Goal: Task Accomplishment & Management: Use online tool/utility

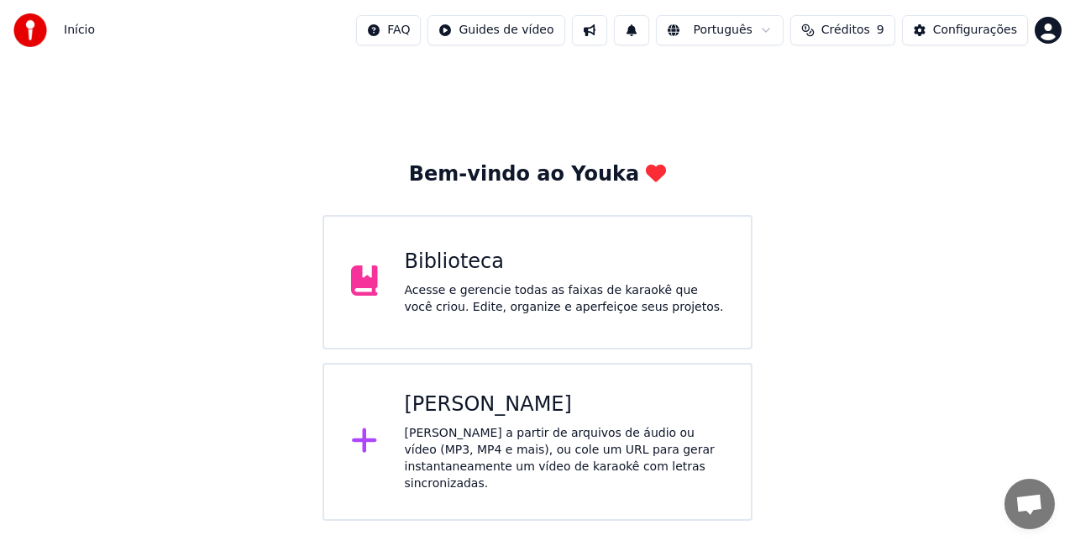
click at [496, 414] on div "[PERSON_NAME]" at bounding box center [565, 404] width 320 height 27
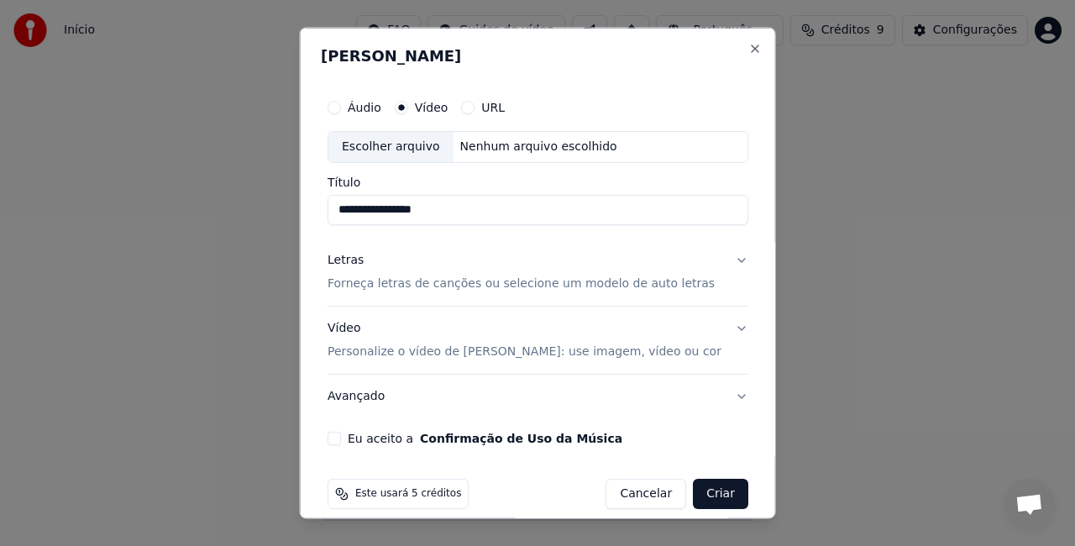
click at [439, 108] on label "Vídeo" at bounding box center [431, 108] width 34 height 12
click at [407, 108] on button "Vídeo" at bounding box center [400, 107] width 13 height 13
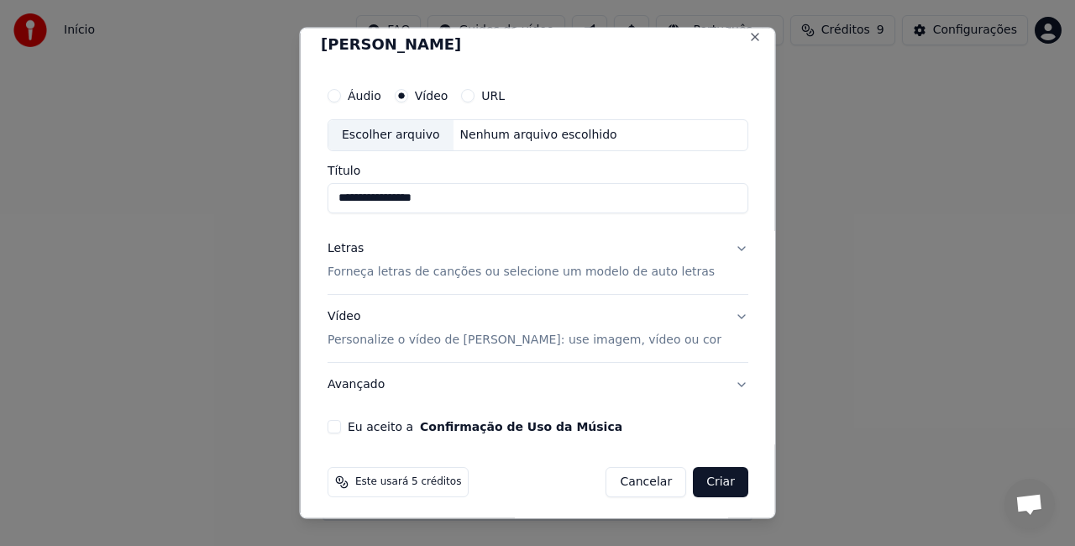
scroll to position [15, 0]
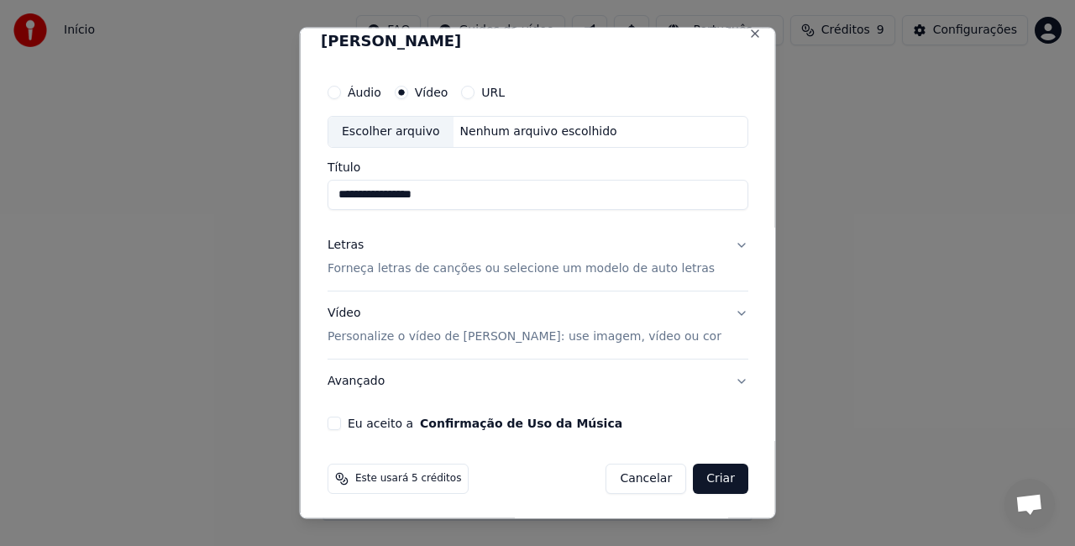
click at [434, 269] on p "Forneça letras de canções ou selecione um modelo de auto letras" at bounding box center [521, 268] width 387 height 17
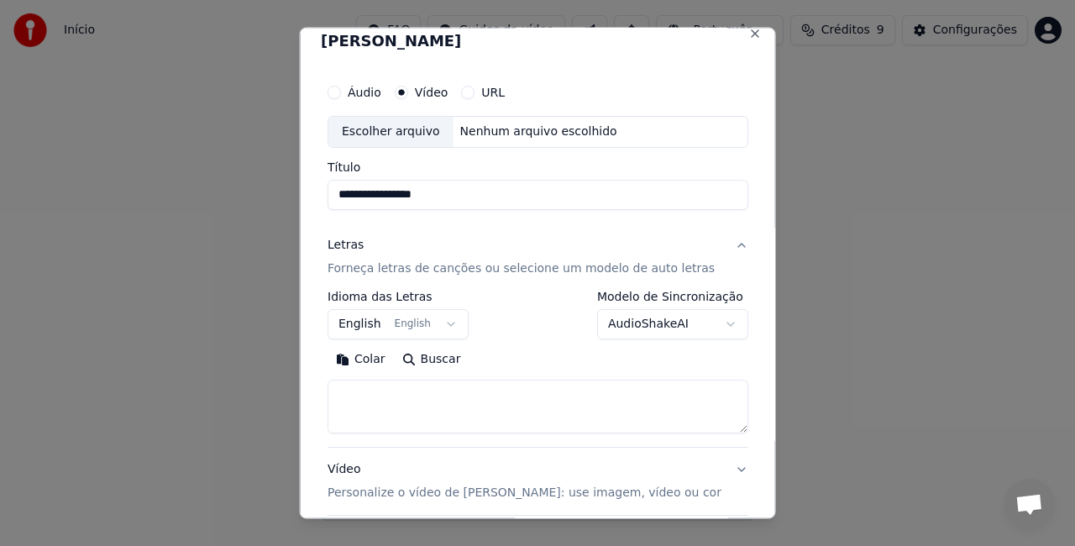
click at [457, 323] on button "English English" at bounding box center [398, 323] width 141 height 30
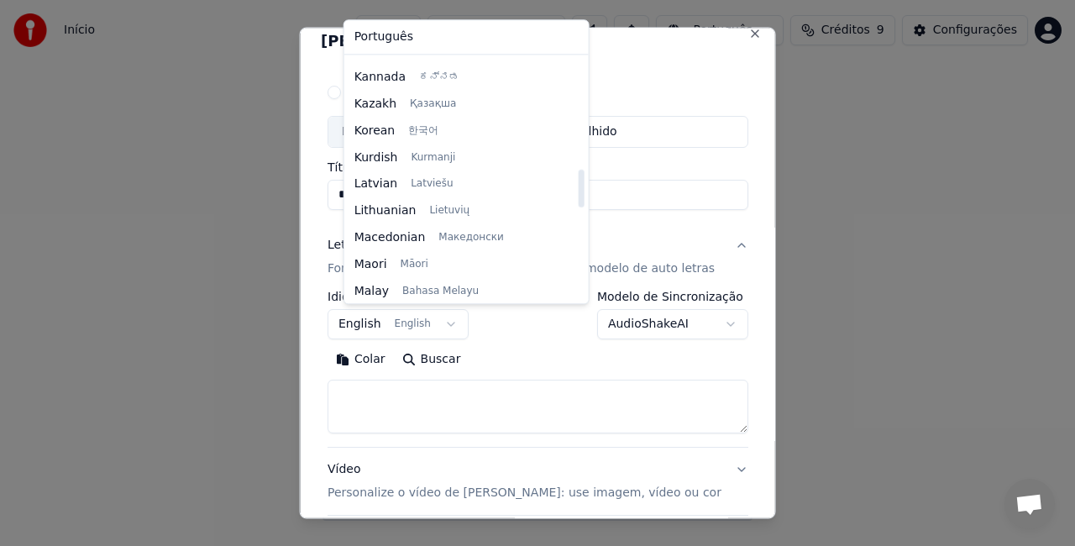
scroll to position [702, 0]
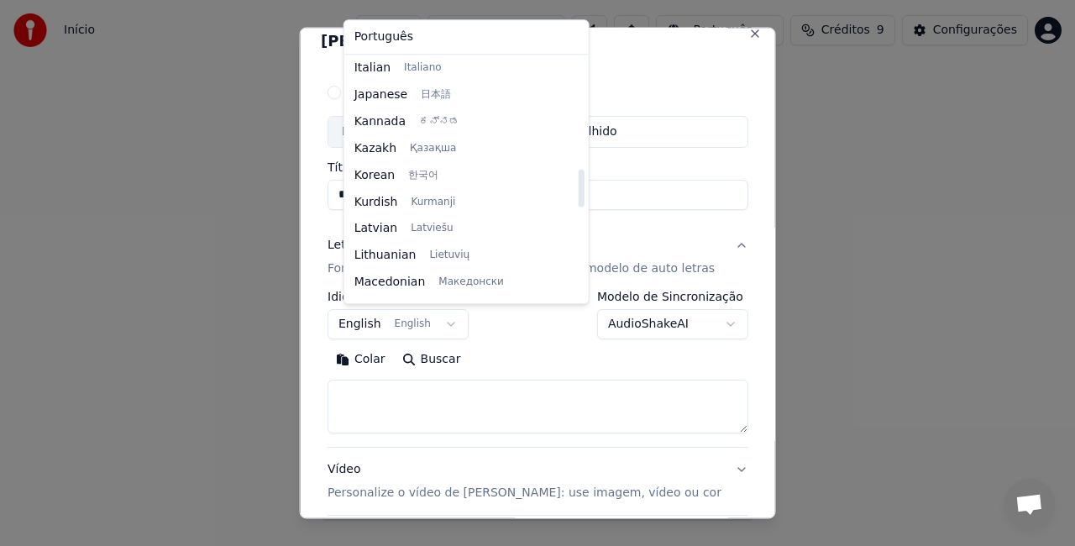
click at [609, 154] on body "**********" at bounding box center [537, 260] width 1075 height 521
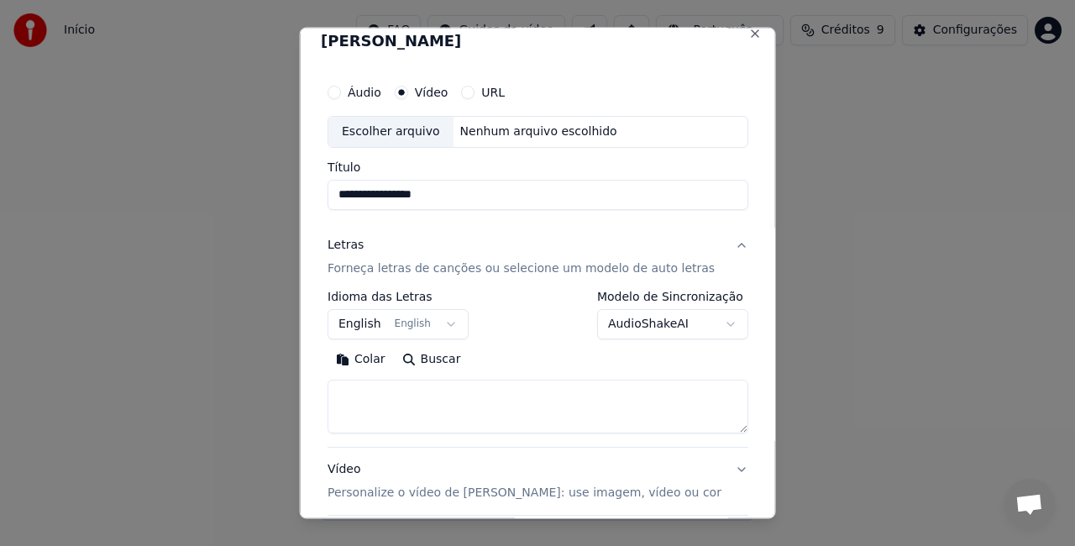
click at [383, 134] on div "Escolher arquivo" at bounding box center [390, 132] width 125 height 30
type input "**********"
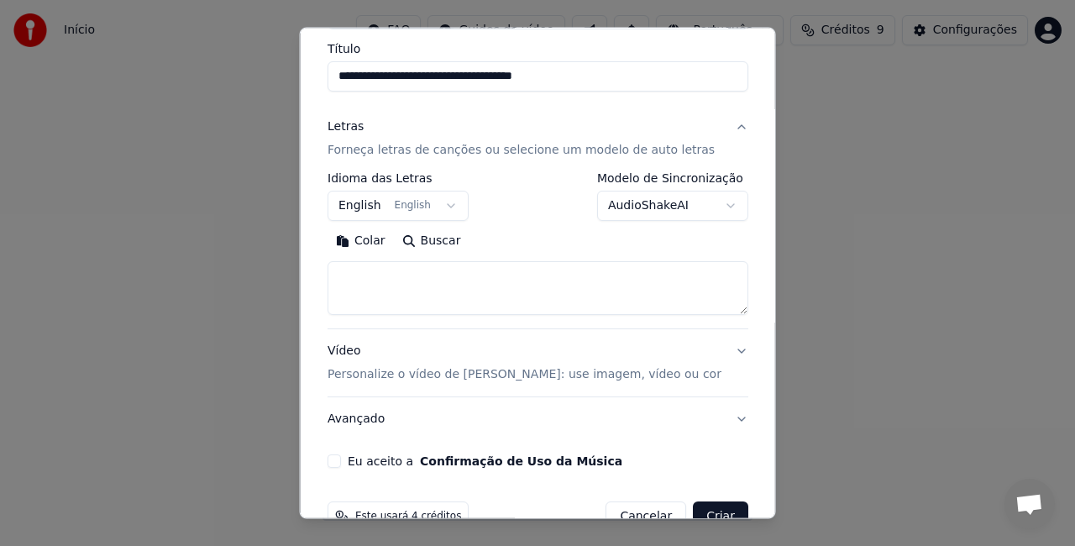
scroll to position [171, 0]
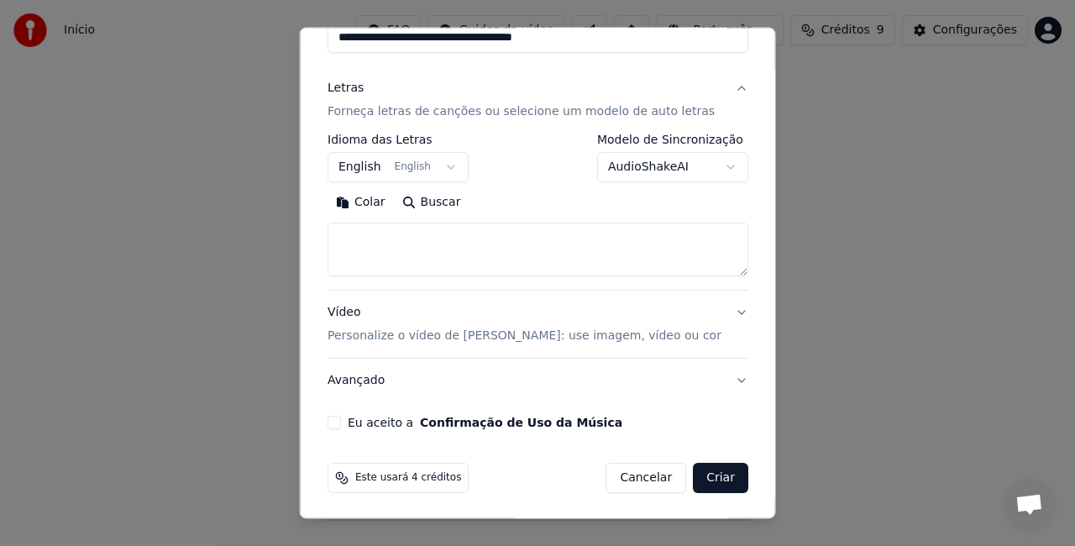
click at [539, 335] on p "Personalize o vídeo de [PERSON_NAME]: use imagem, vídeo ou cor" at bounding box center [525, 336] width 394 height 17
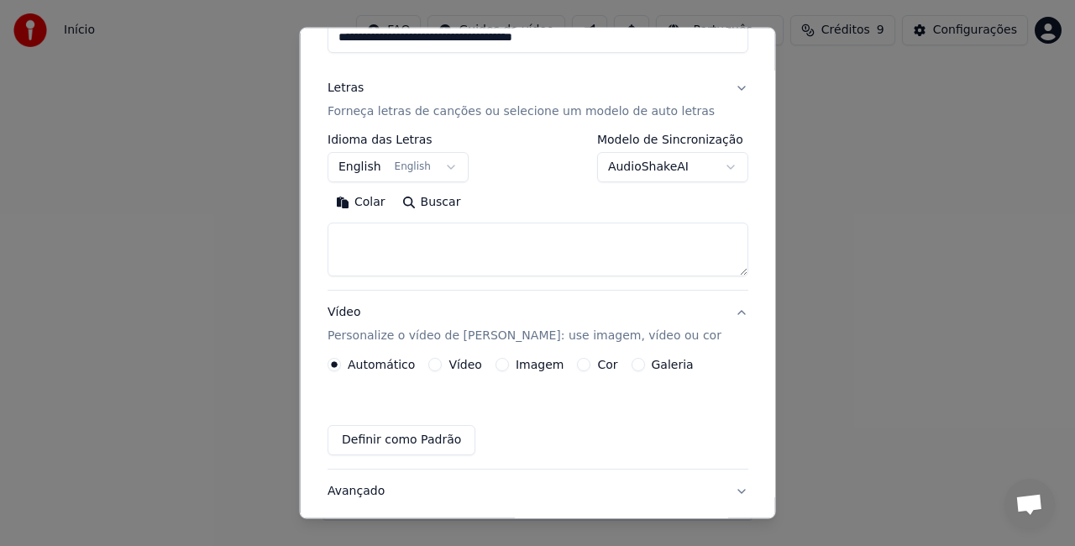
scroll to position [126, 0]
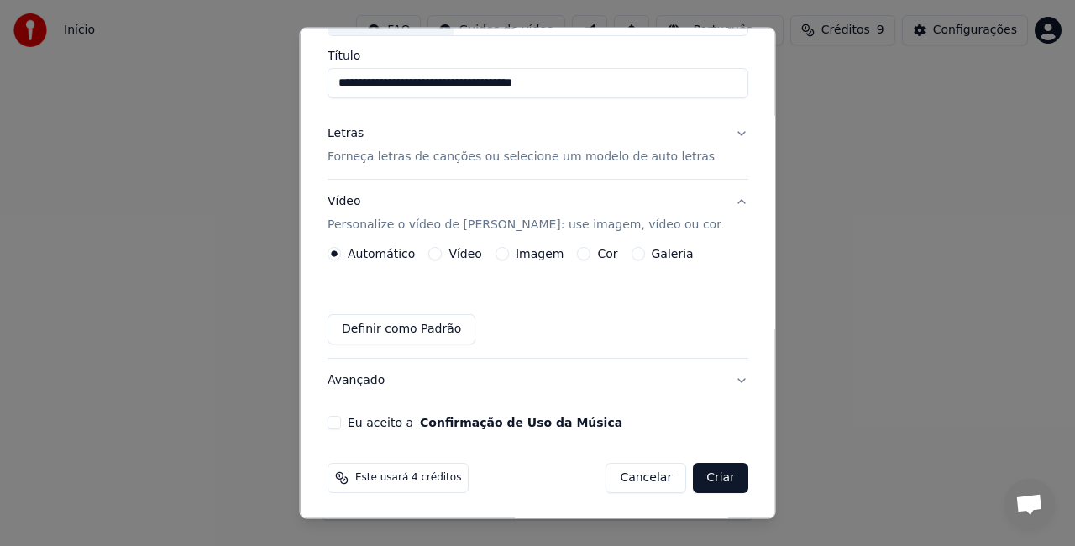
click at [497, 252] on button "Imagem" at bounding box center [501, 253] width 13 height 13
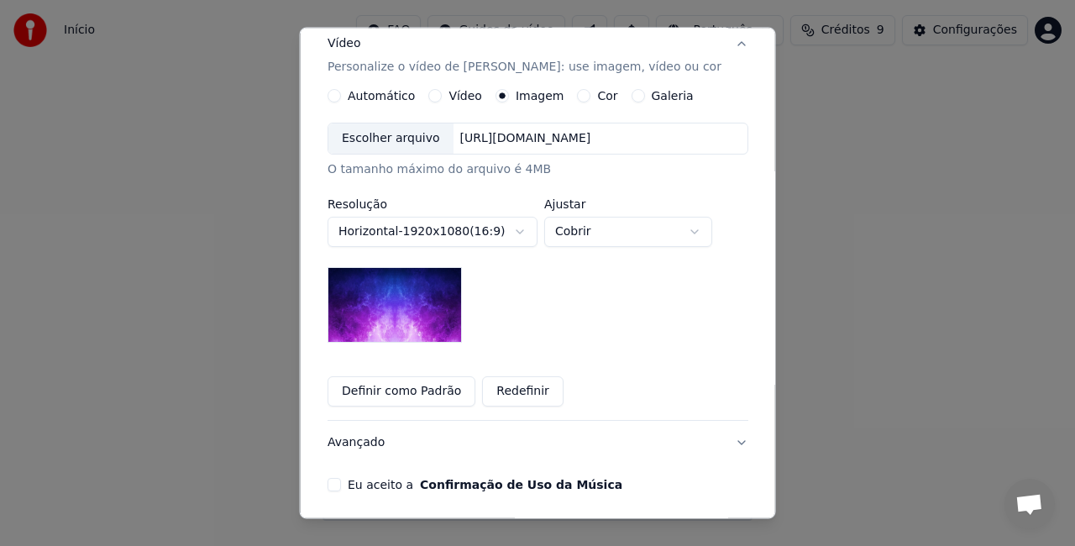
scroll to position [262, 0]
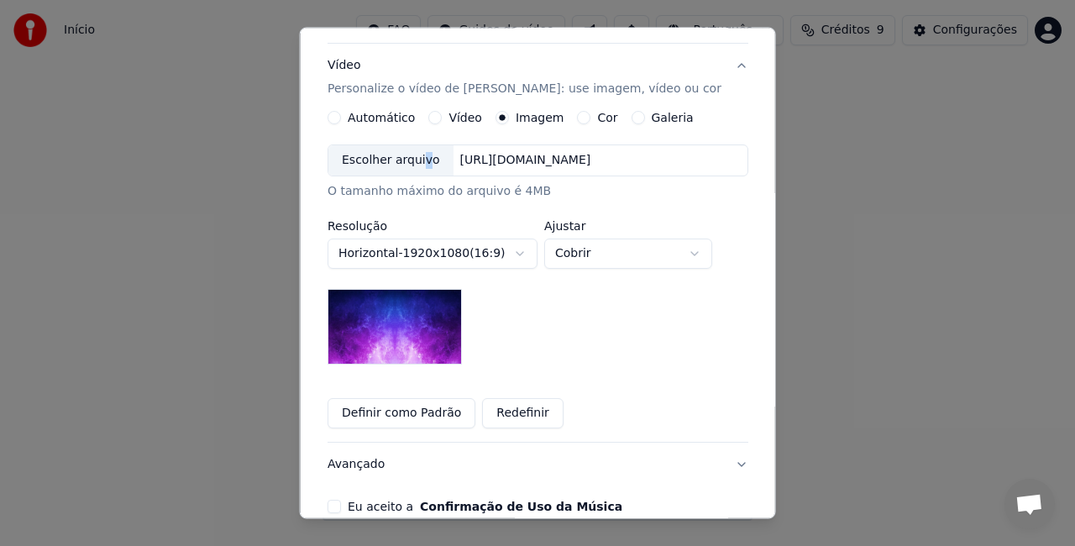
click at [421, 160] on div "Escolher arquivo" at bounding box center [390, 160] width 125 height 30
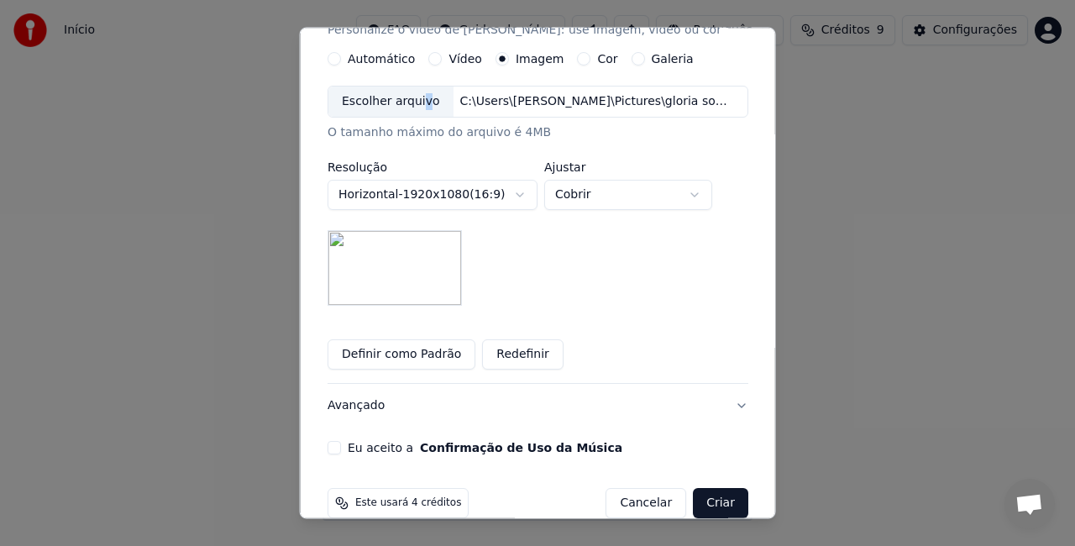
scroll to position [346, 0]
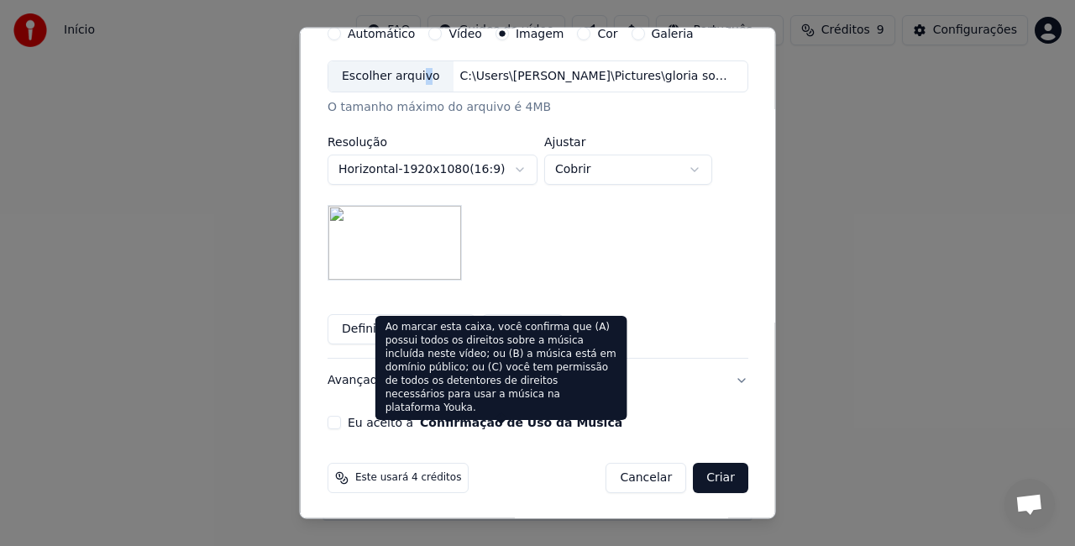
drag, startPoint x: 707, startPoint y: 482, endPoint x: 480, endPoint y: 423, distance: 234.3
click at [489, 421] on form "**********" at bounding box center [538, 119] width 434 height 763
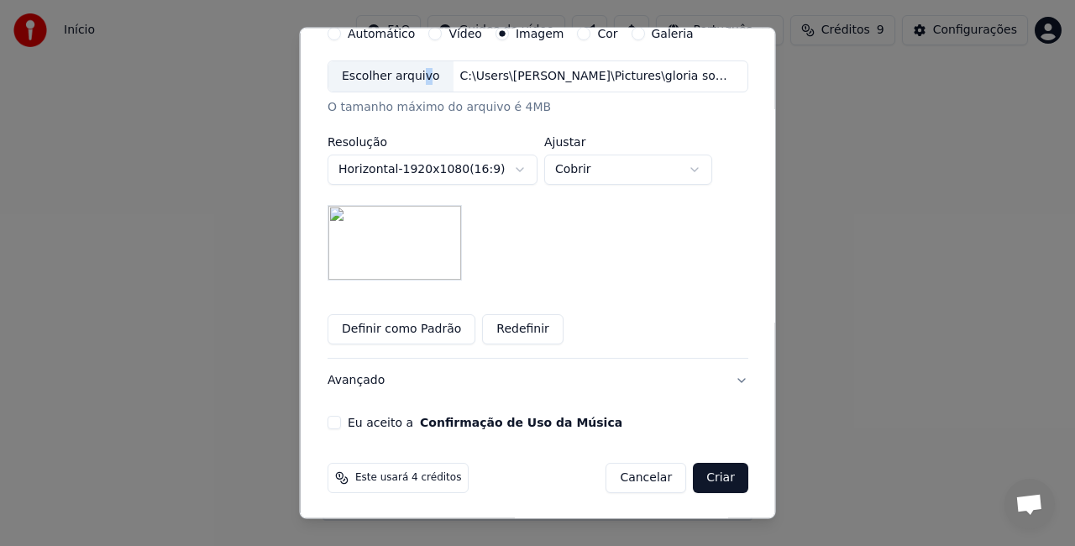
click at [338, 425] on button "Eu aceito a Confirmação de Uso da Música" at bounding box center [334, 422] width 13 height 13
click at [705, 482] on button "Criar" at bounding box center [720, 478] width 55 height 30
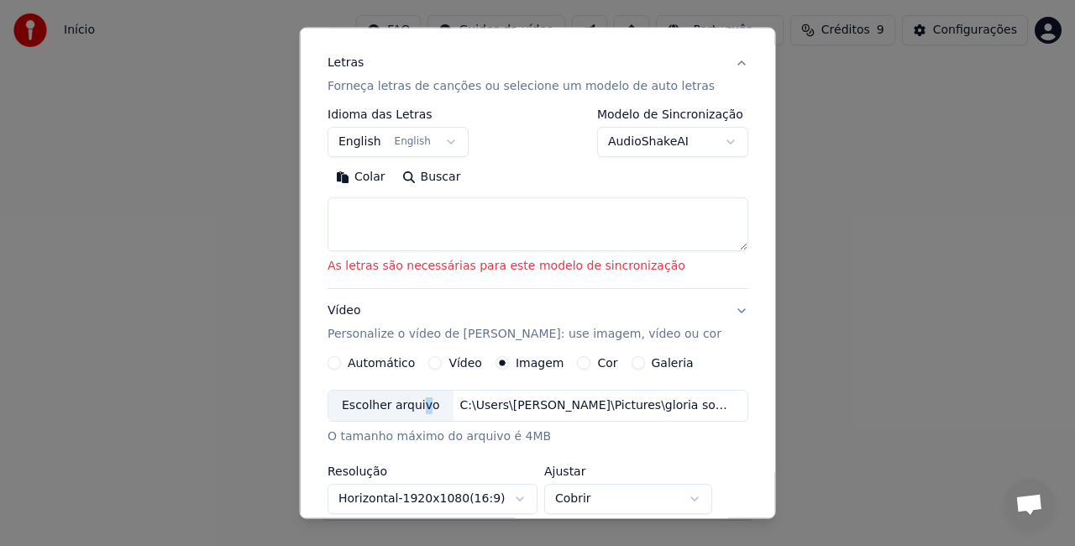
scroll to position [195, 0]
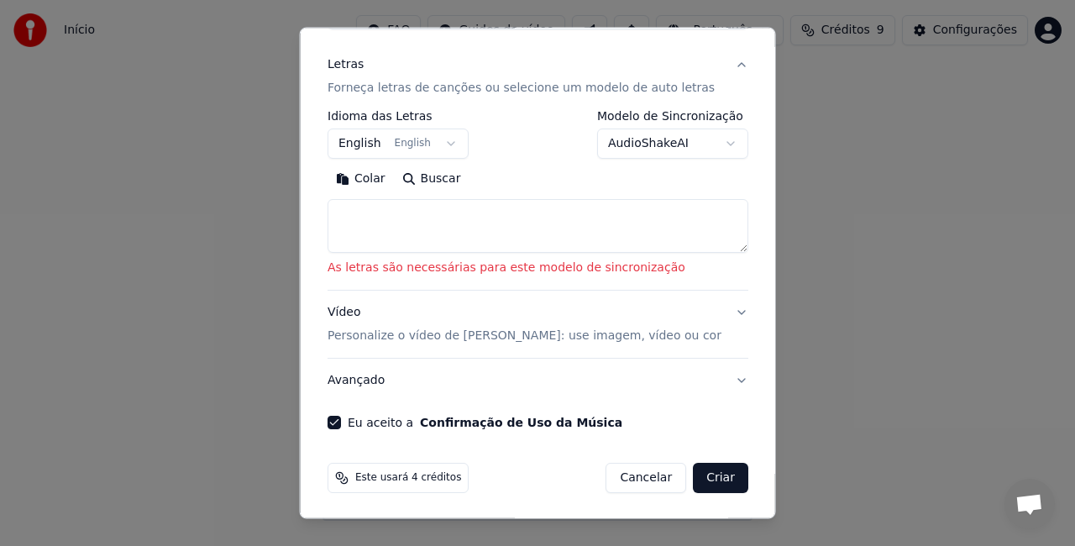
click at [357, 205] on textarea at bounding box center [538, 226] width 421 height 54
click at [370, 178] on button "Colar" at bounding box center [361, 178] width 66 height 27
type textarea "**********"
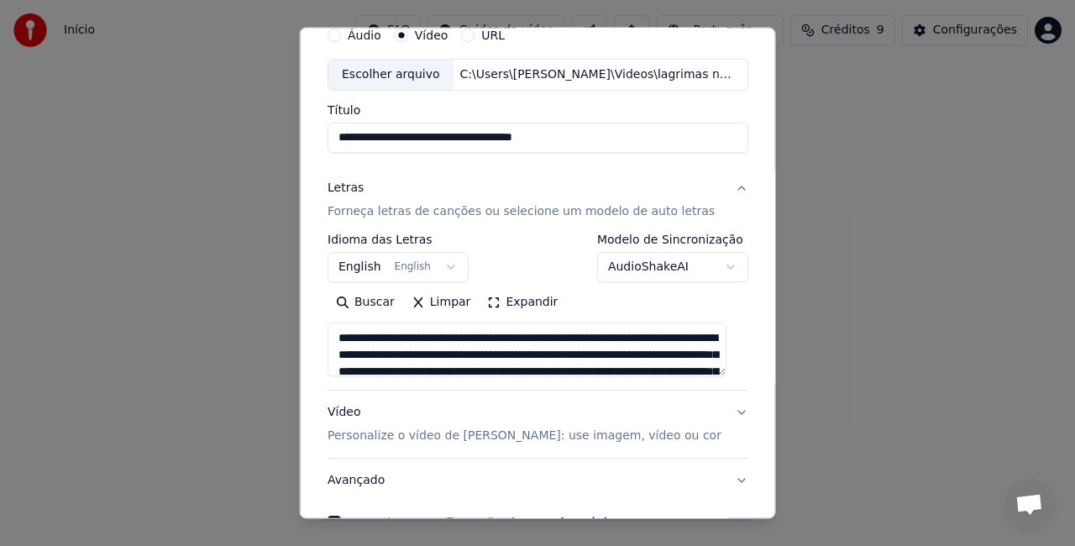
scroll to position [76, 0]
